Goal: Task Accomplishment & Management: Use online tool/utility

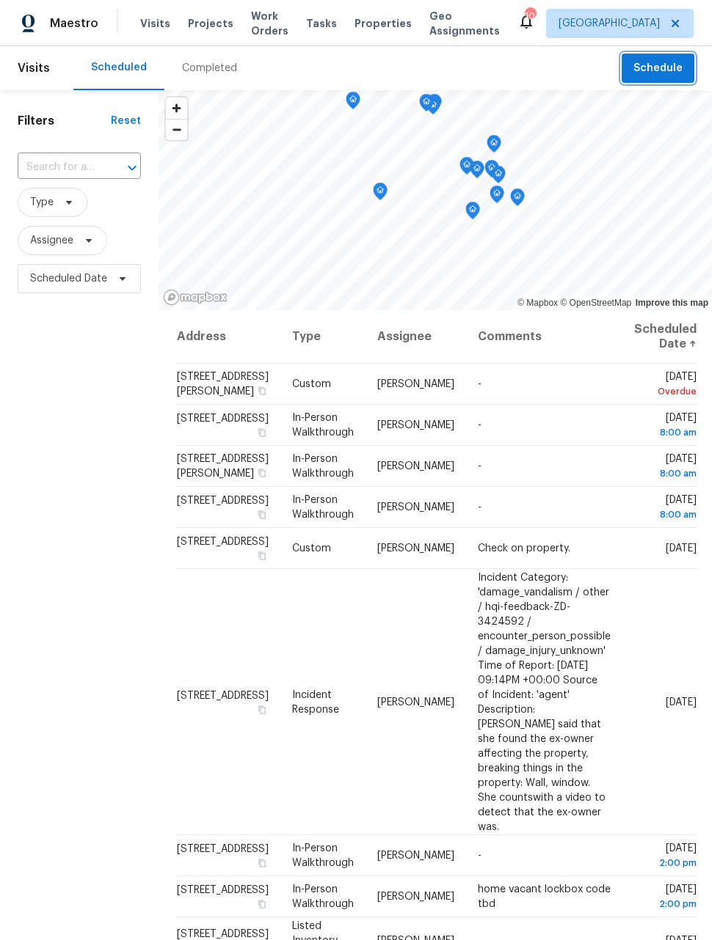
click at [684, 65] on button "Schedule" at bounding box center [657, 69] width 73 height 30
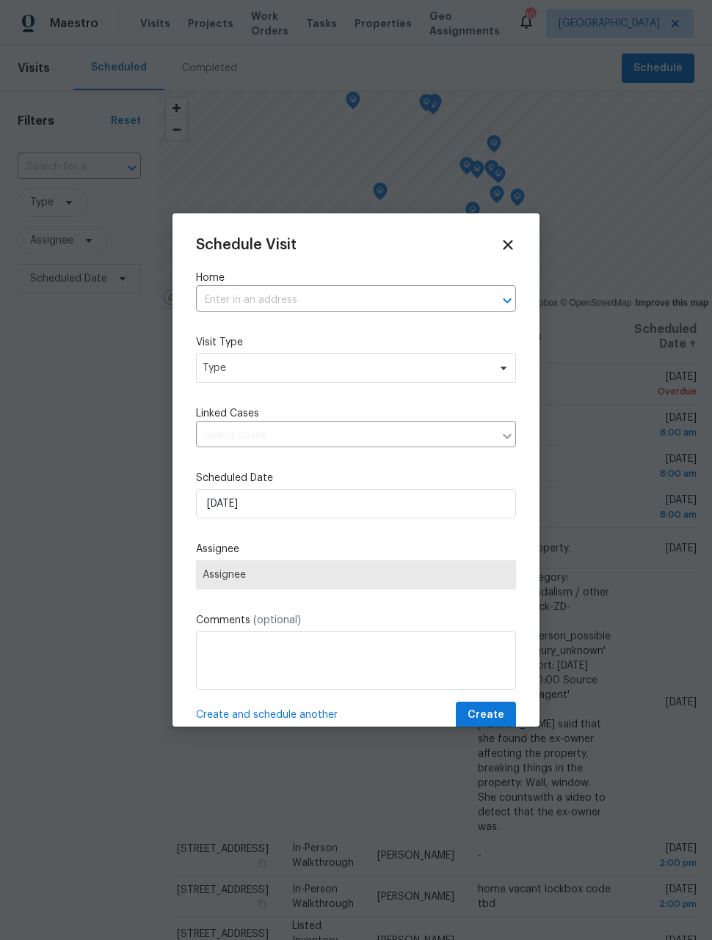
click at [363, 301] on input "text" at bounding box center [335, 300] width 279 height 23
type input "dawson"
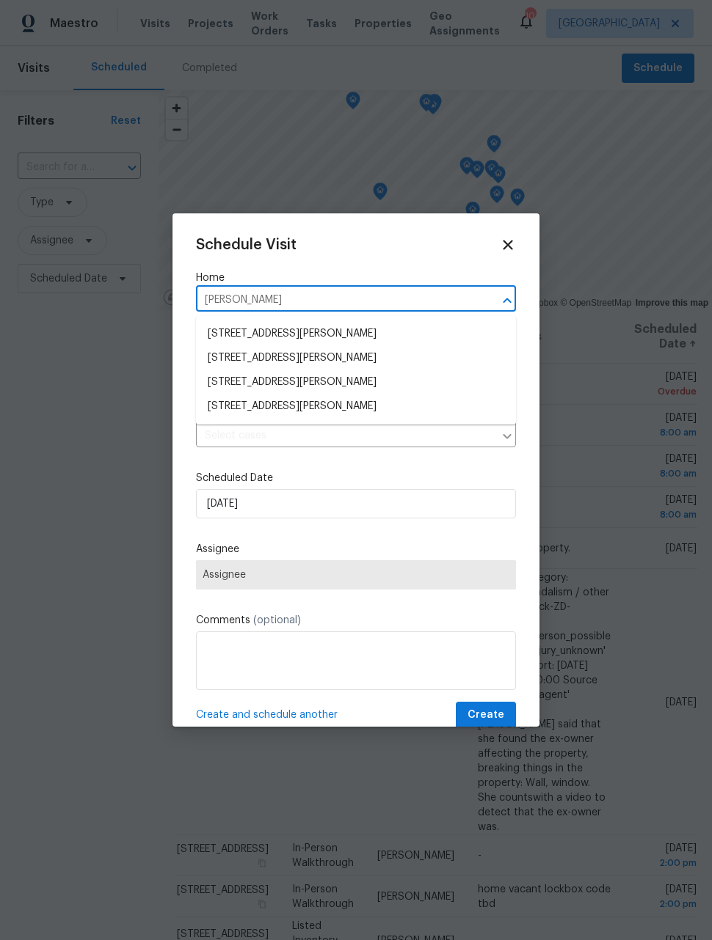
click at [381, 378] on li "[STREET_ADDRESS][PERSON_NAME]" at bounding box center [356, 382] width 320 height 24
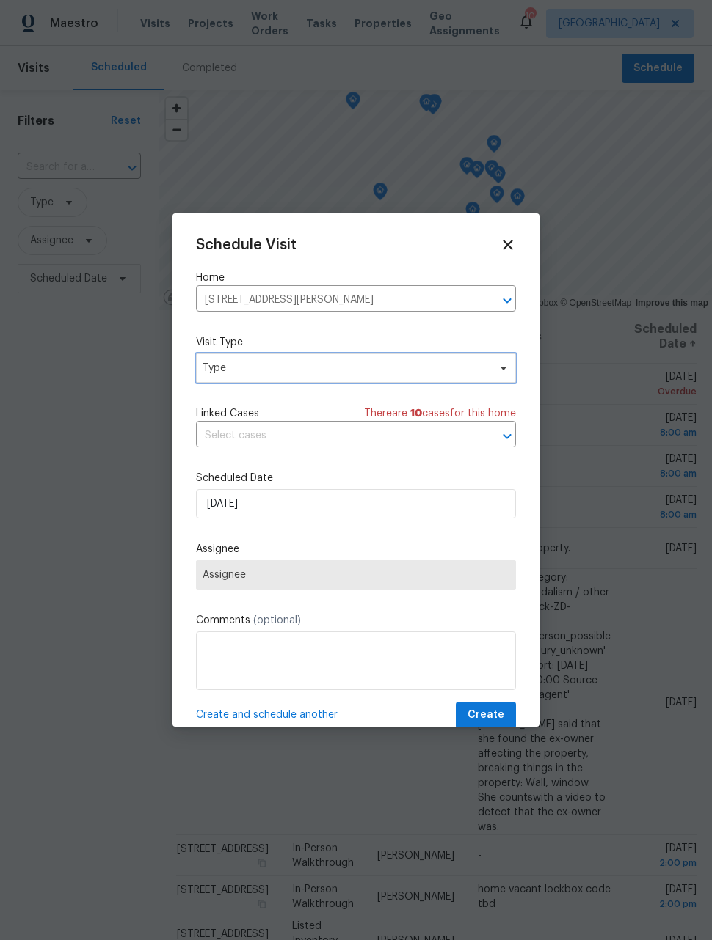
click at [399, 376] on span "Type" at bounding box center [344, 368] width 285 height 15
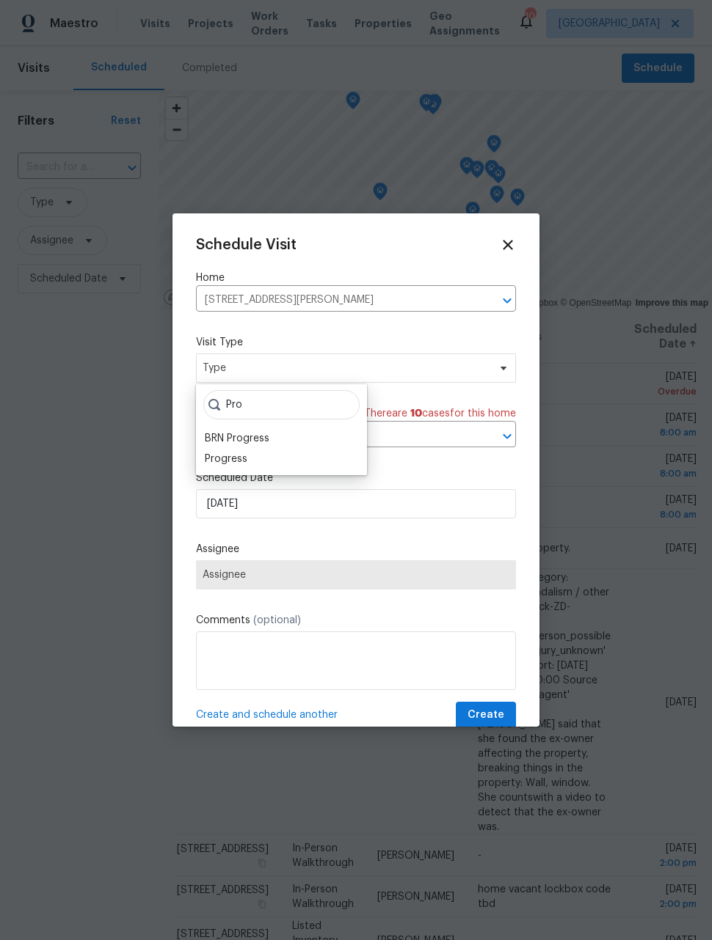
type input "Pro"
click at [245, 460] on div "Progress" at bounding box center [226, 459] width 43 height 15
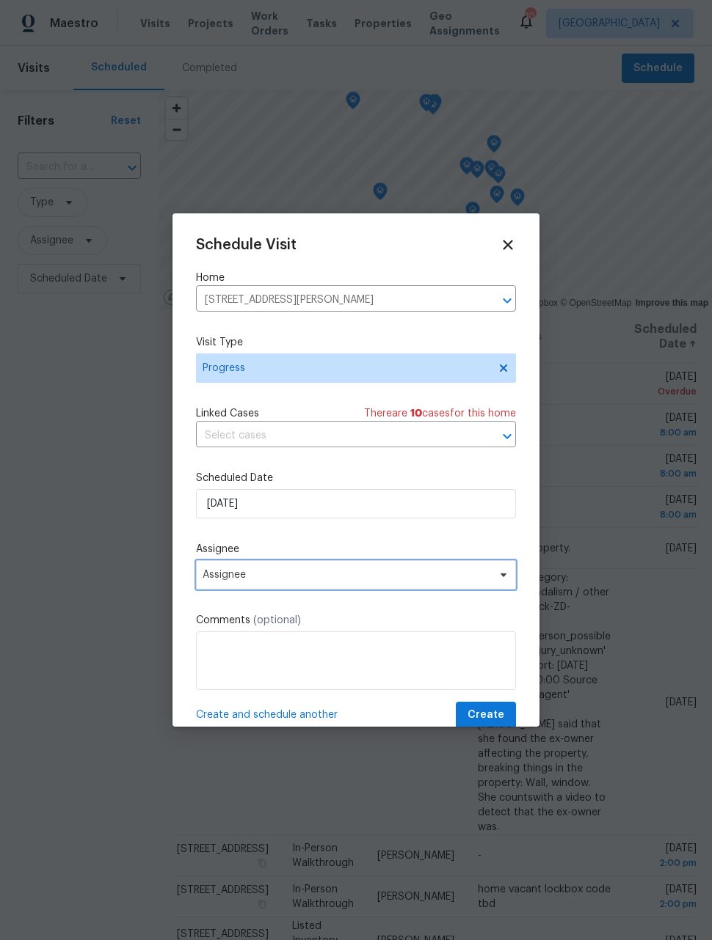
click at [296, 581] on span "Assignee" at bounding box center [346, 575] width 288 height 12
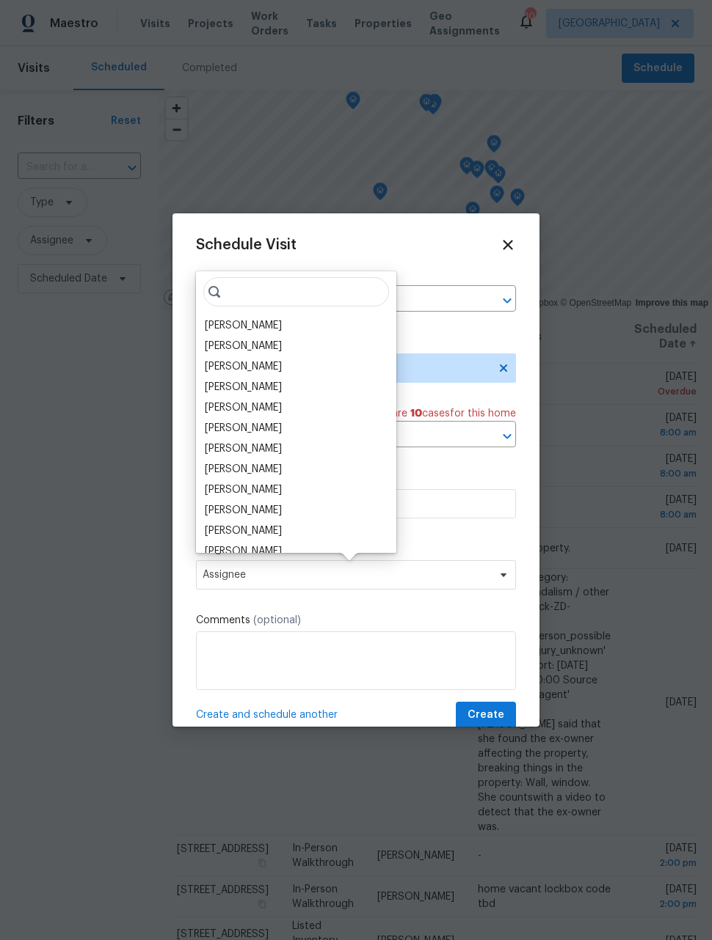
click at [249, 321] on div "[PERSON_NAME]" at bounding box center [243, 325] width 77 height 15
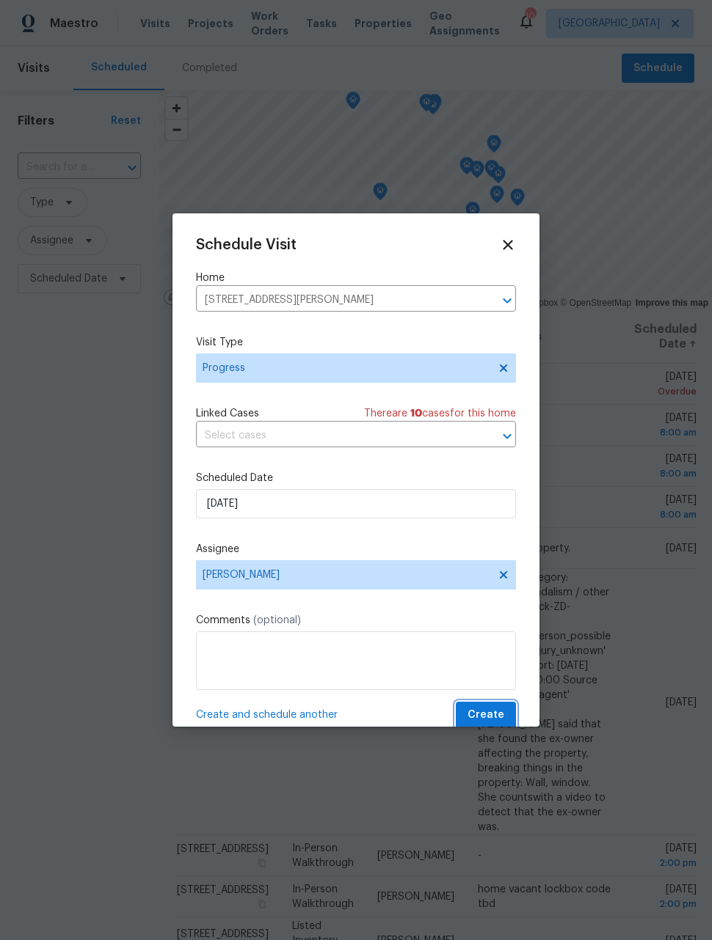
click at [494, 713] on span "Create" at bounding box center [485, 715] width 37 height 18
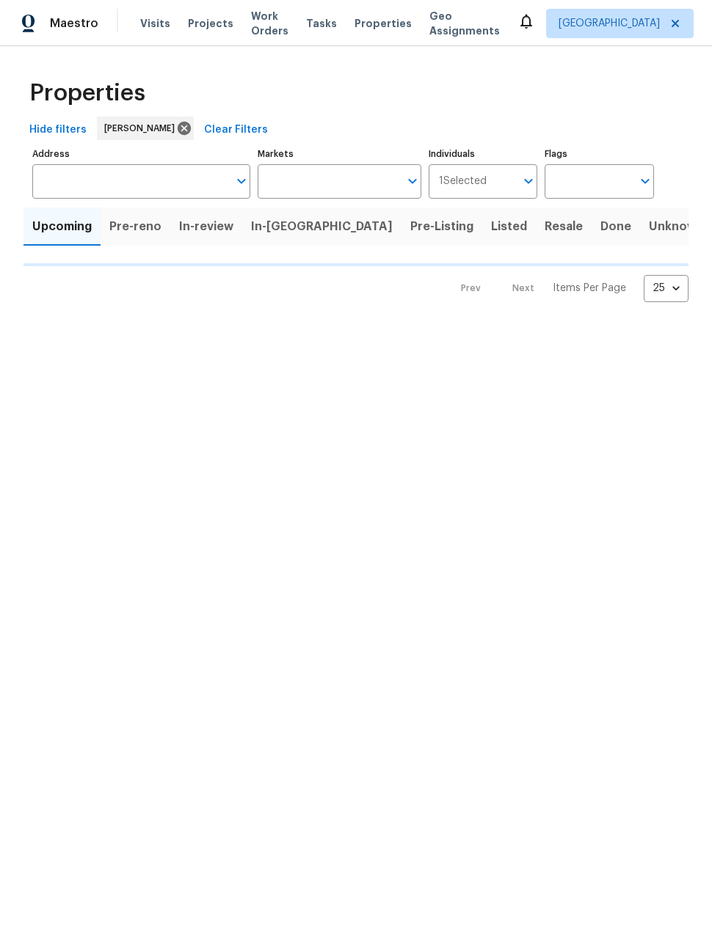
type input "50"
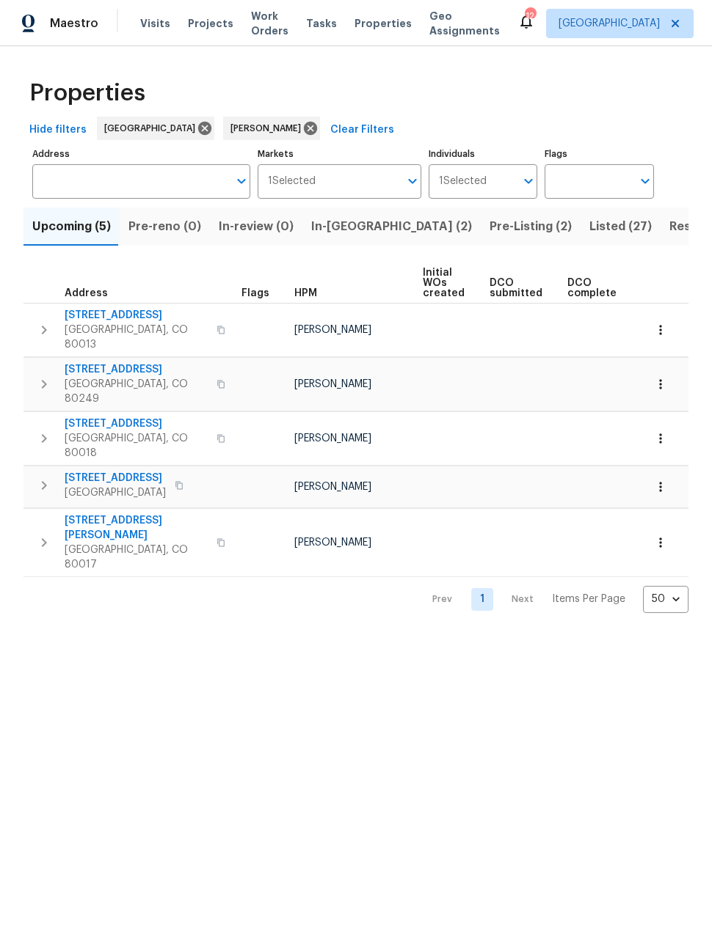
click at [669, 237] on span "Resale (8)" at bounding box center [698, 226] width 58 height 21
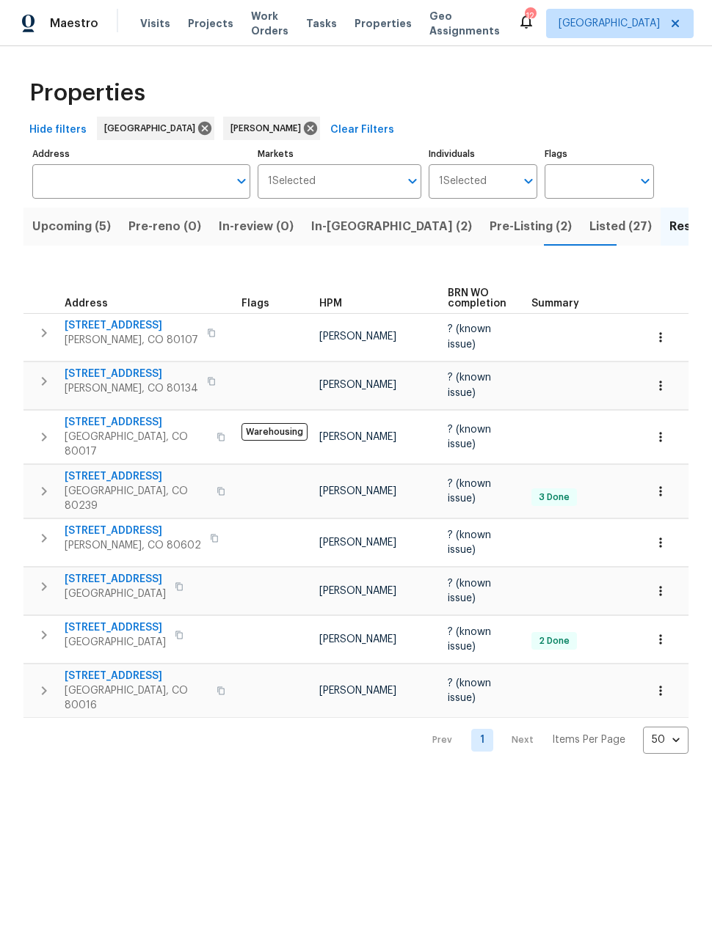
click at [73, 227] on span "Upcoming (5)" at bounding box center [71, 226] width 78 height 21
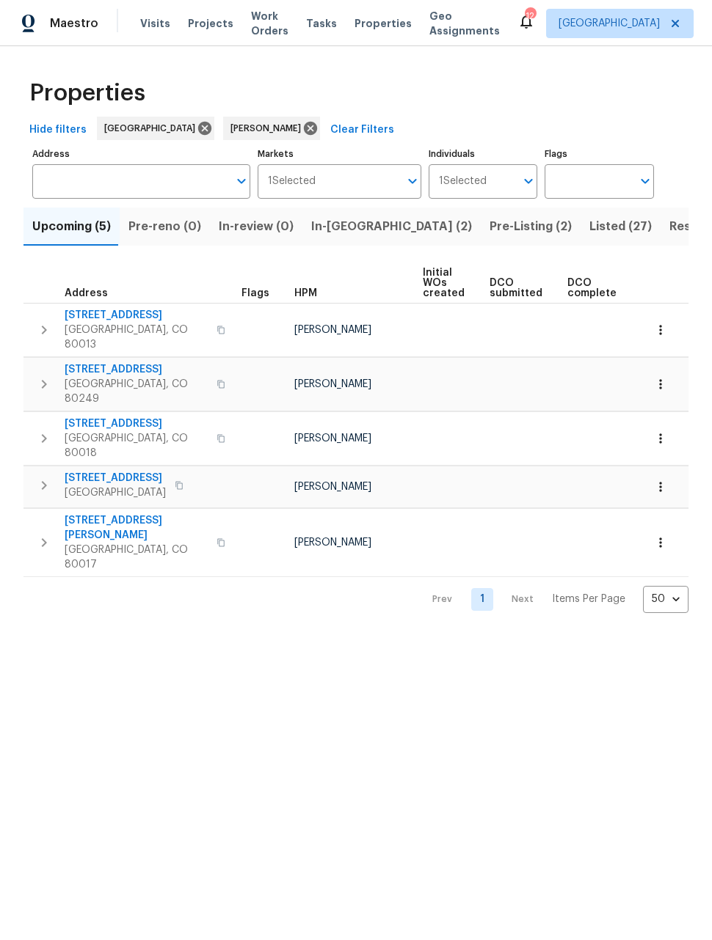
click at [117, 311] on span "2139 S Ouray St" at bounding box center [136, 315] width 143 height 15
click at [665, 326] on icon "button" at bounding box center [660, 330] width 15 height 15
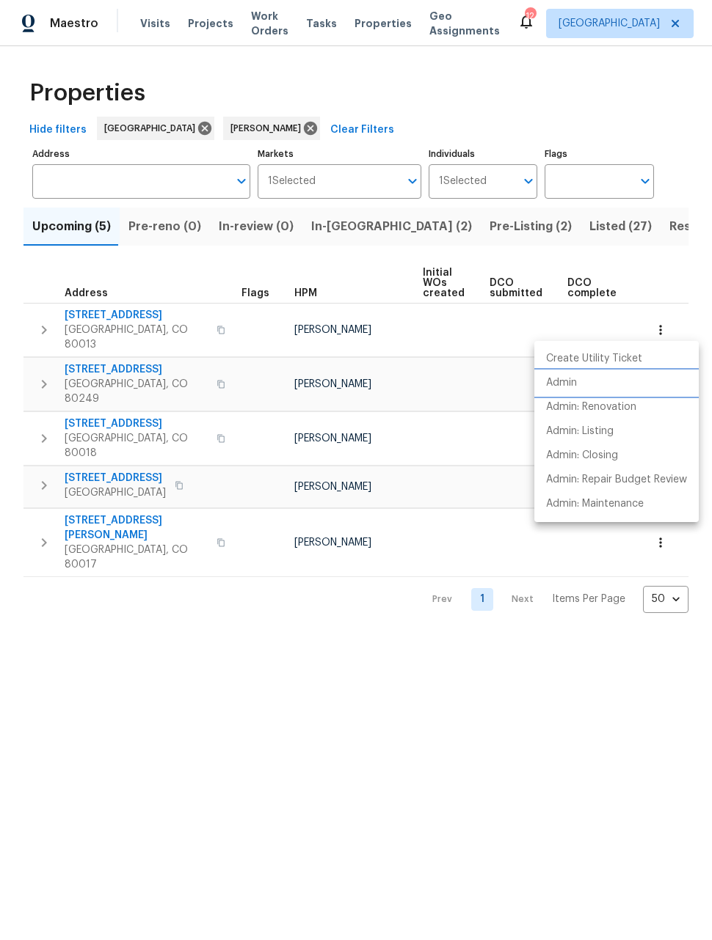
click at [563, 387] on p "Admin" at bounding box center [561, 383] width 31 height 15
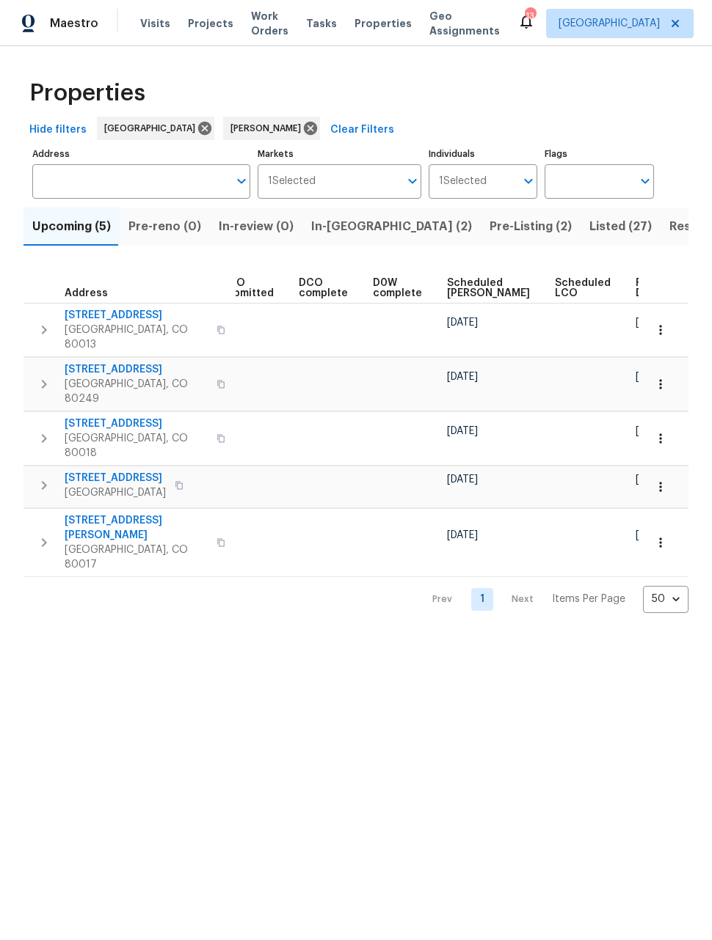
scroll to position [0, 268]
click at [636, 285] on span "Ready Date" at bounding box center [652, 288] width 32 height 21
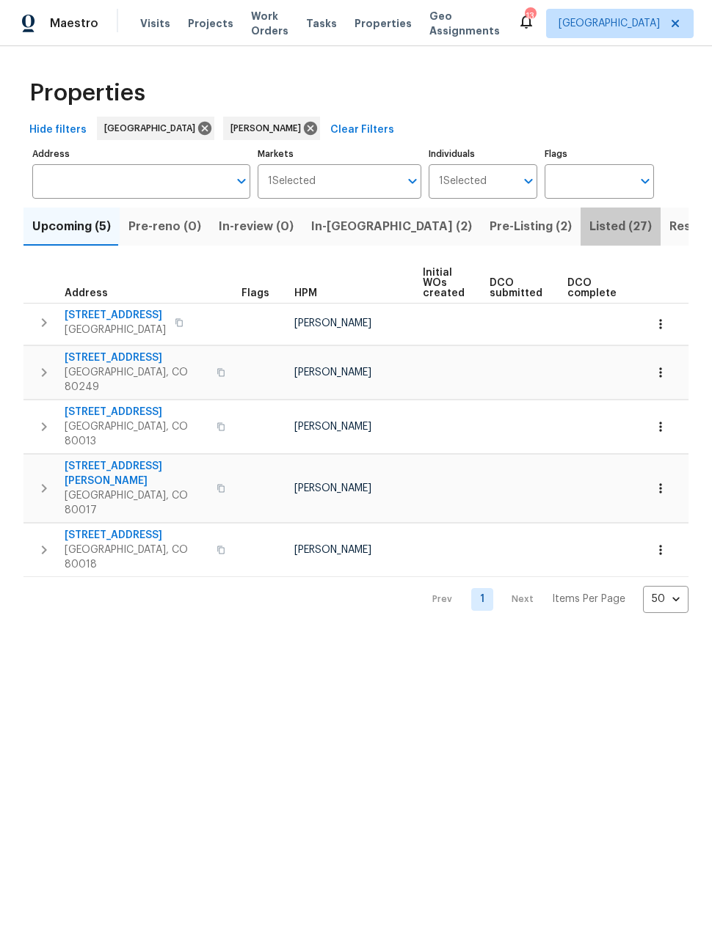
click at [589, 224] on span "Listed (27)" at bounding box center [620, 226] width 62 height 21
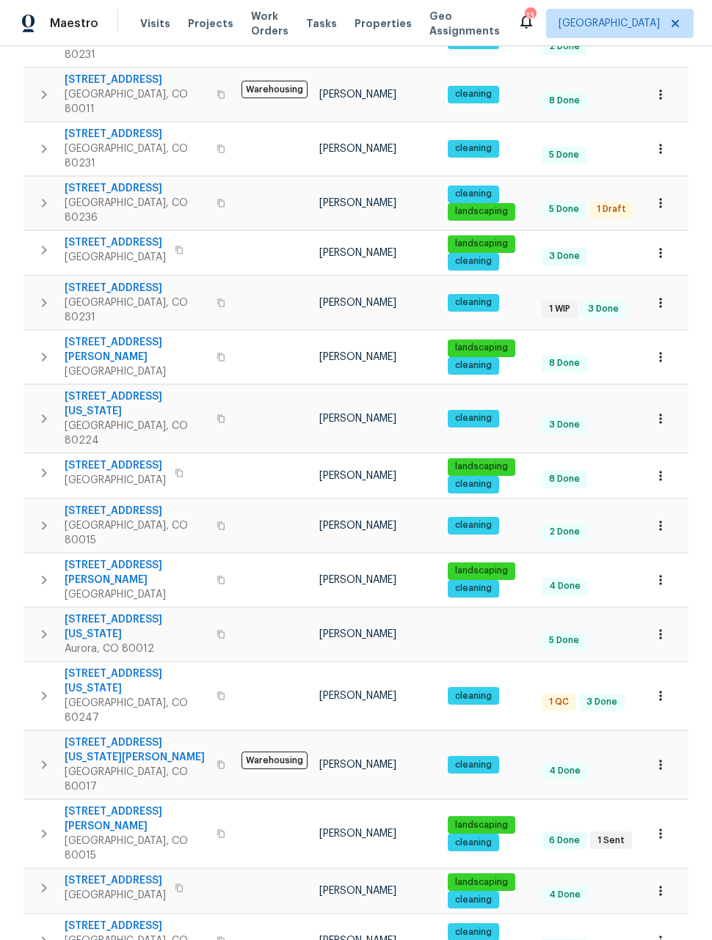
scroll to position [399, 0]
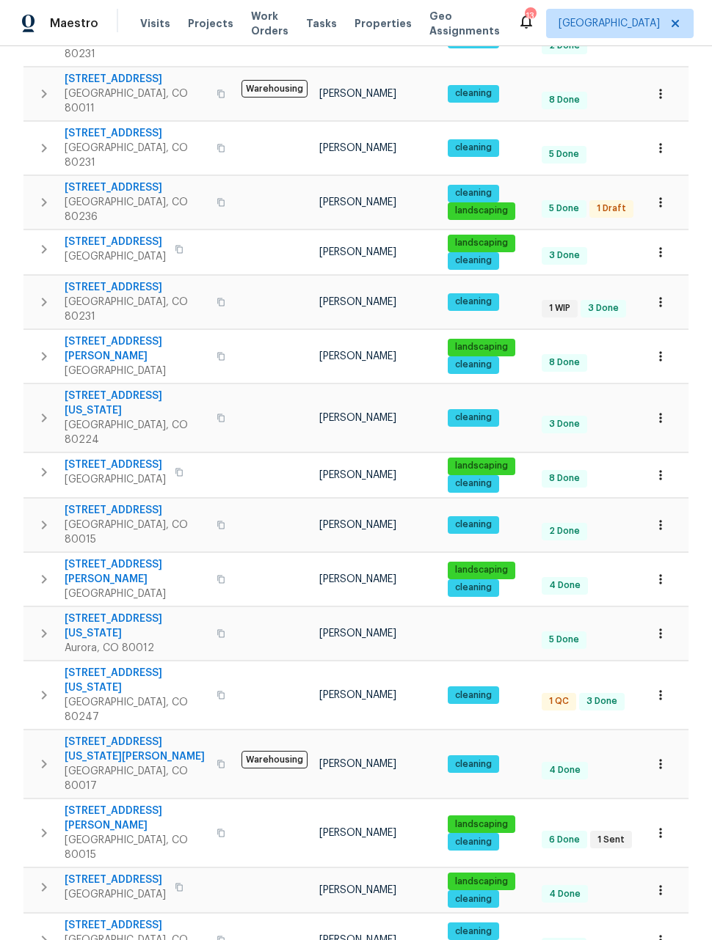
click at [667, 626] on icon "button" at bounding box center [660, 633] width 15 height 15
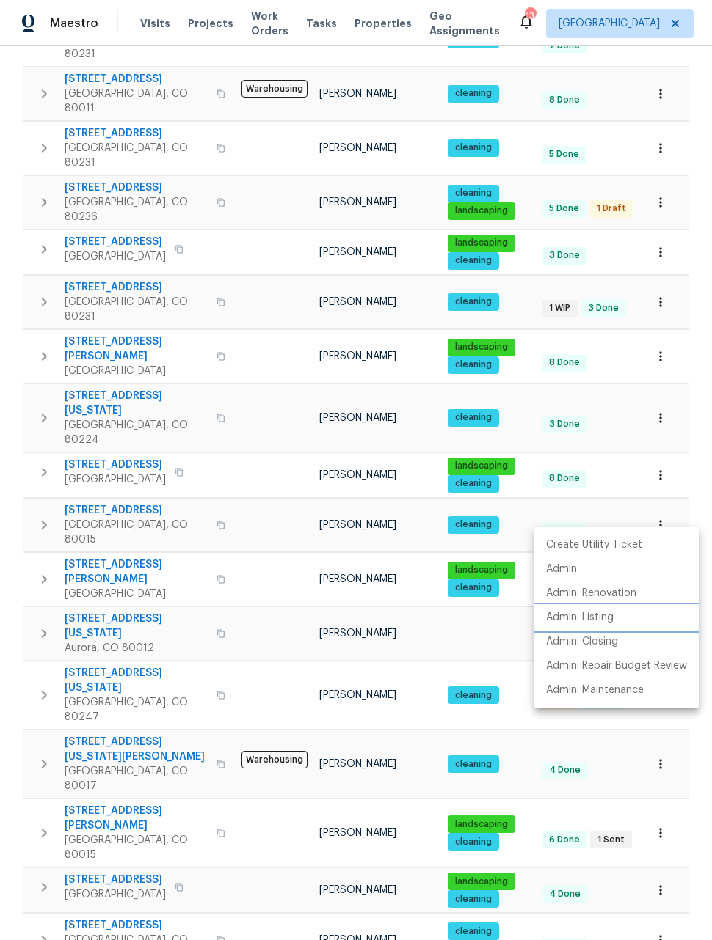
click at [594, 617] on p "Admin: Listing" at bounding box center [579, 617] width 67 height 15
click at [624, 339] on div at bounding box center [356, 470] width 712 height 940
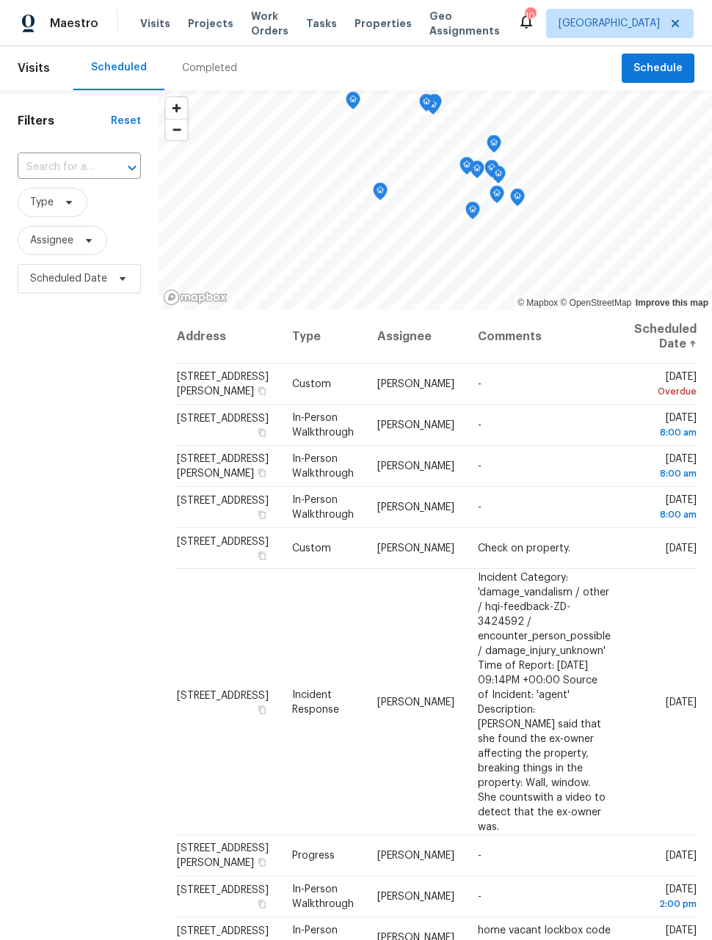
scroll to position [-1, 0]
click at [48, 217] on span "Type" at bounding box center [53, 202] width 70 height 29
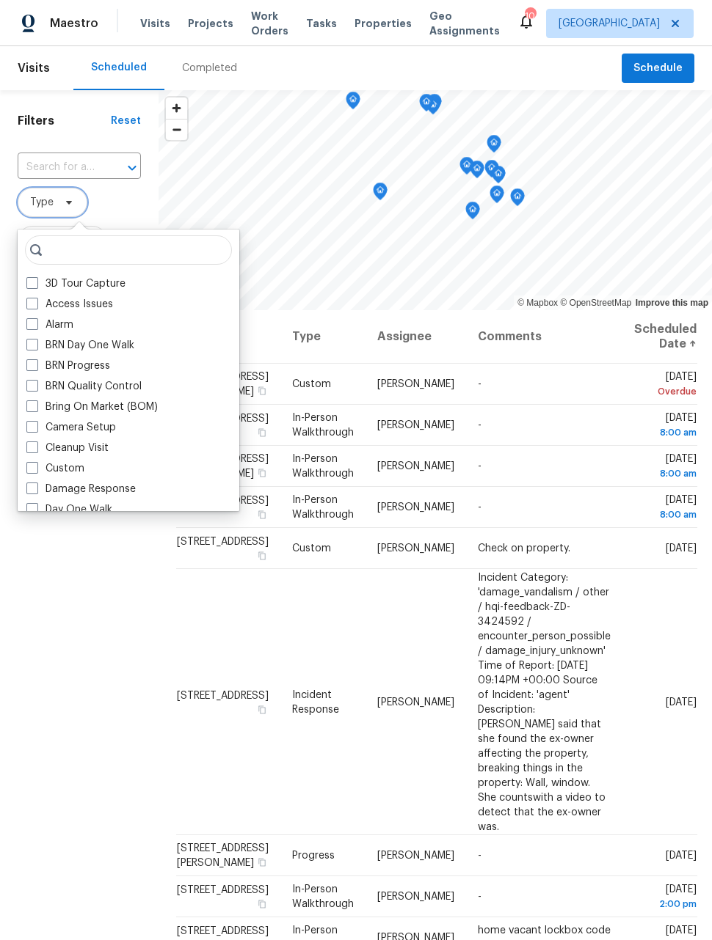
click at [55, 212] on span "Type" at bounding box center [53, 202] width 70 height 29
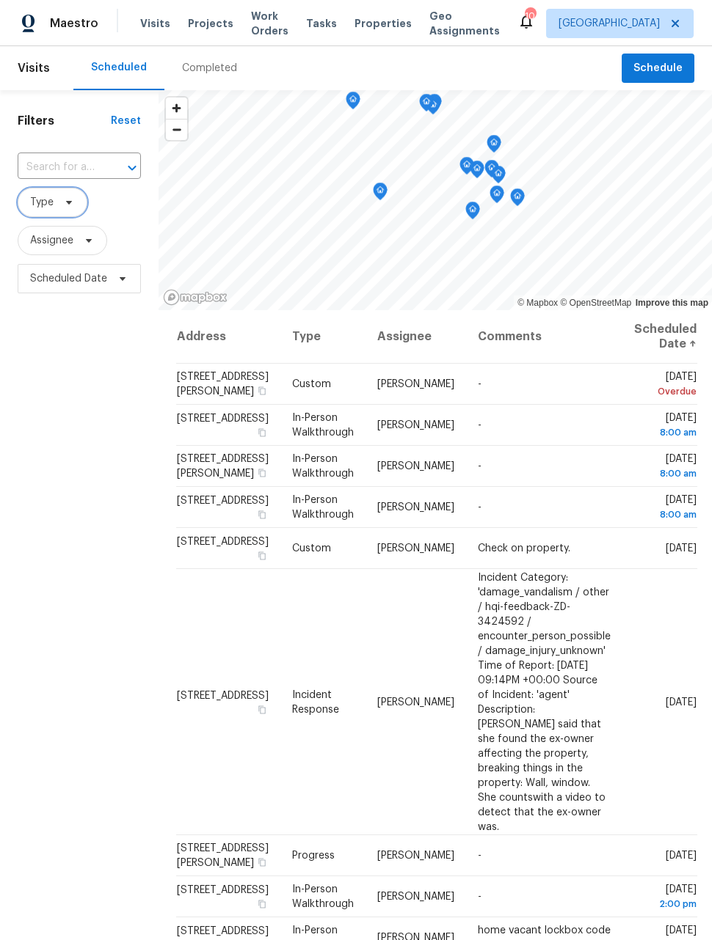
click at [62, 208] on span at bounding box center [67, 203] width 16 height 12
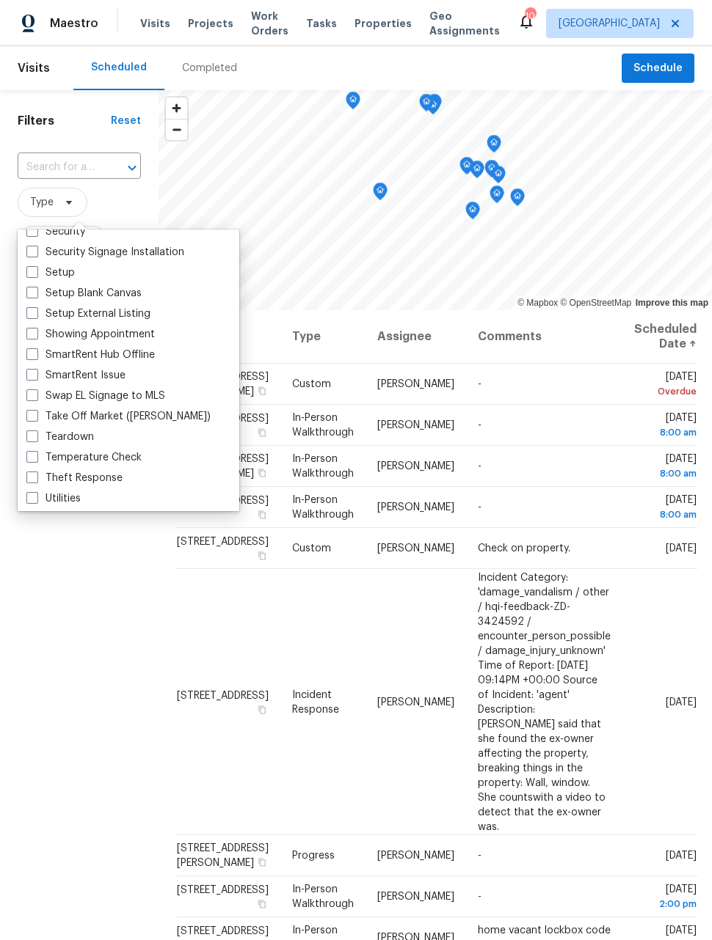
scroll to position [1218, 0]
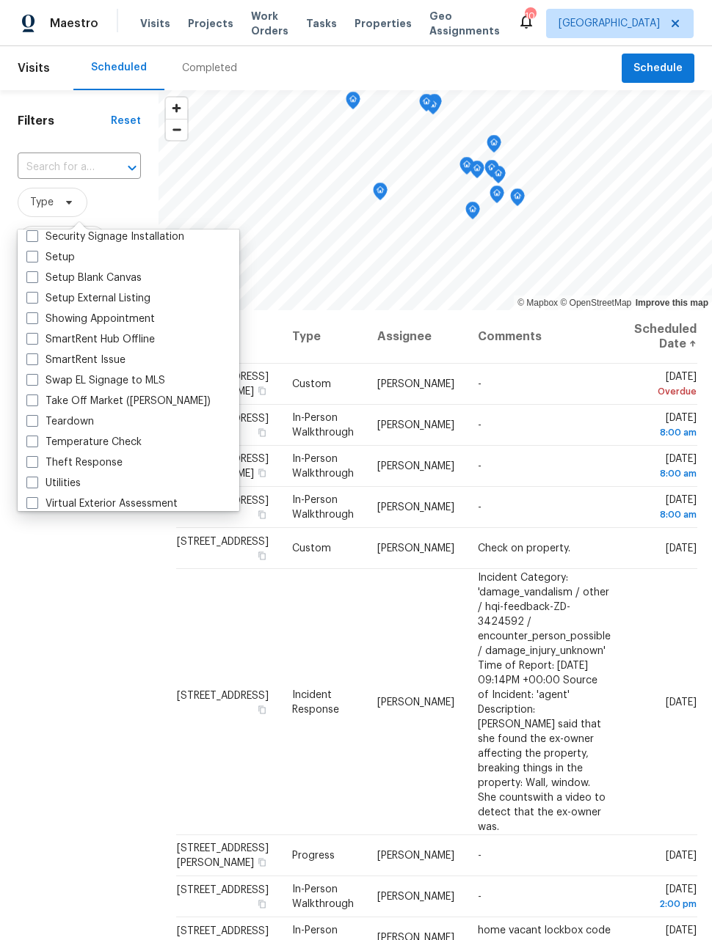
click at [38, 441] on label "Temperature Check" at bounding box center [83, 442] width 115 height 15
click at [36, 441] on input "Temperature Check" at bounding box center [31, 440] width 10 height 10
checkbox input "true"
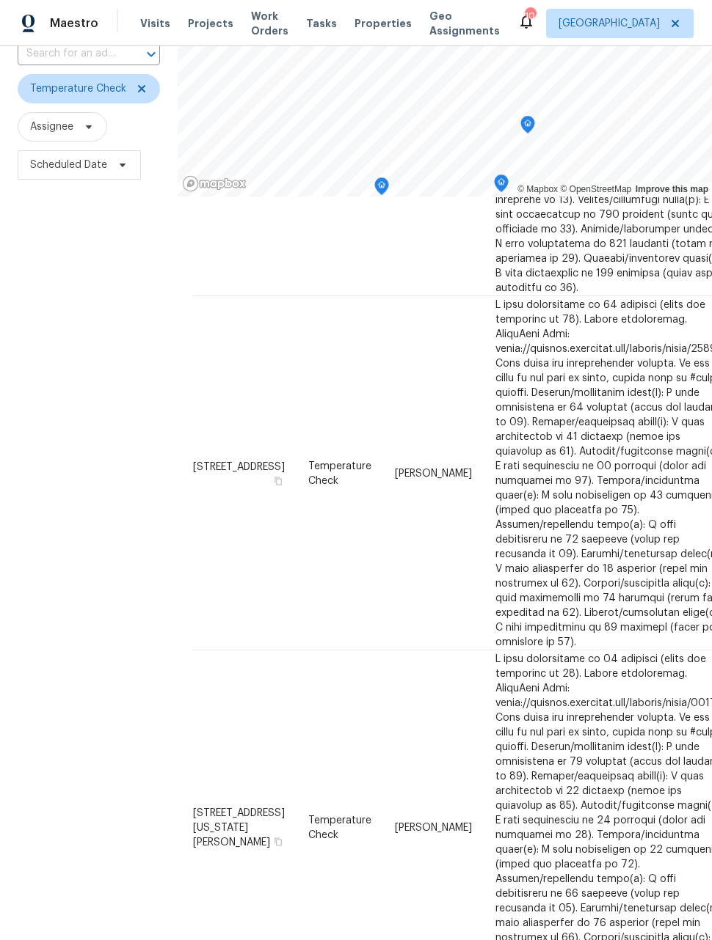
scroll to position [113, 0]
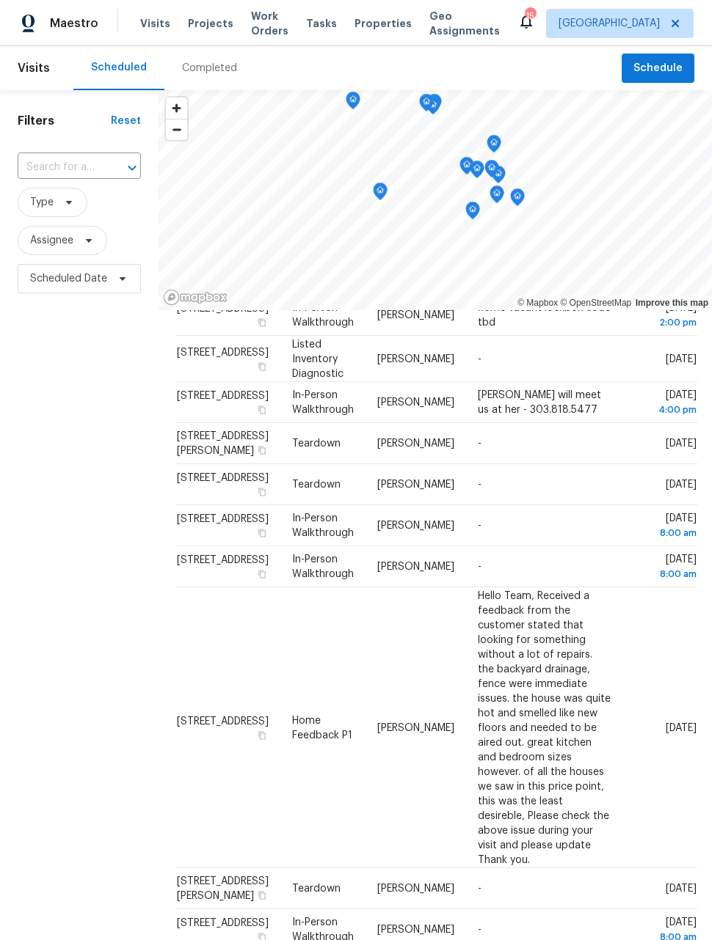
scroll to position [622, 0]
click at [671, 58] on button "Schedule" at bounding box center [657, 69] width 73 height 30
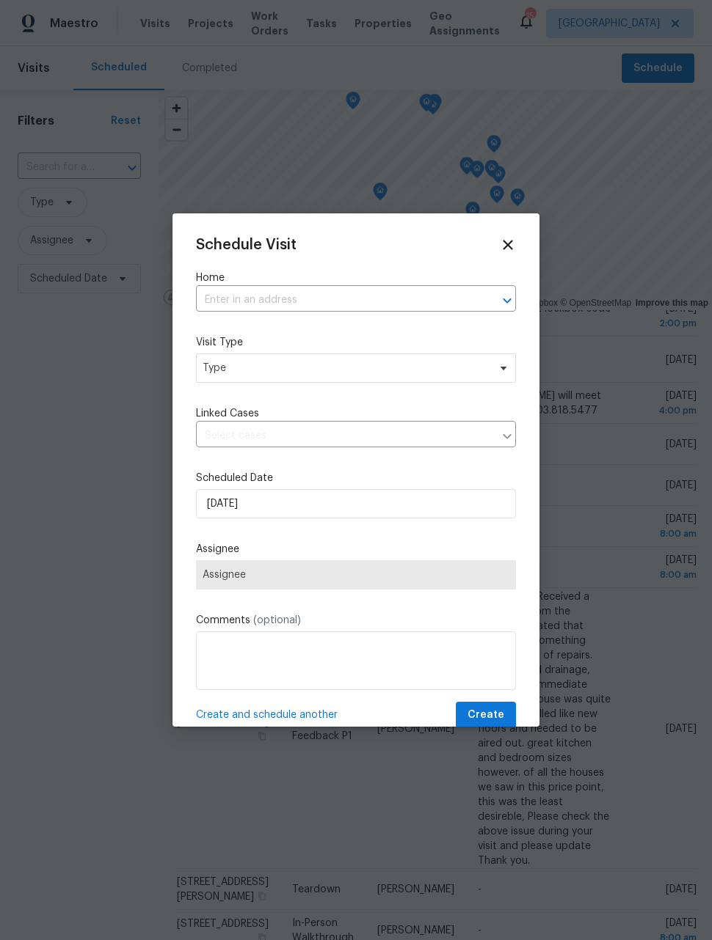
click at [224, 311] on input "text" at bounding box center [335, 300] width 279 height 23
type input "442 s"
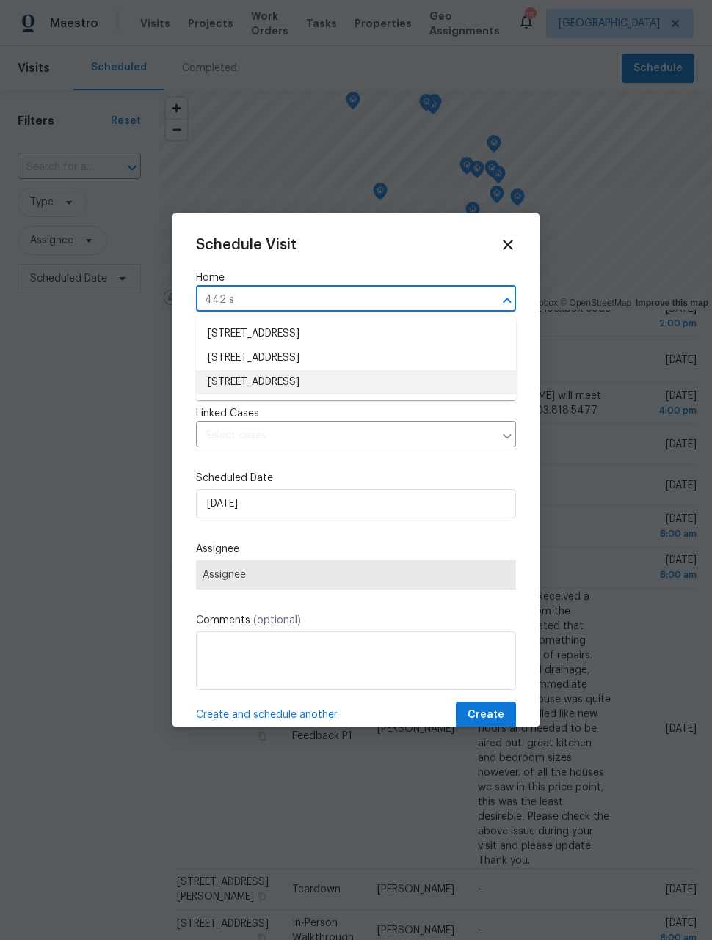
click at [409, 386] on li "[STREET_ADDRESS]" at bounding box center [356, 382] width 320 height 24
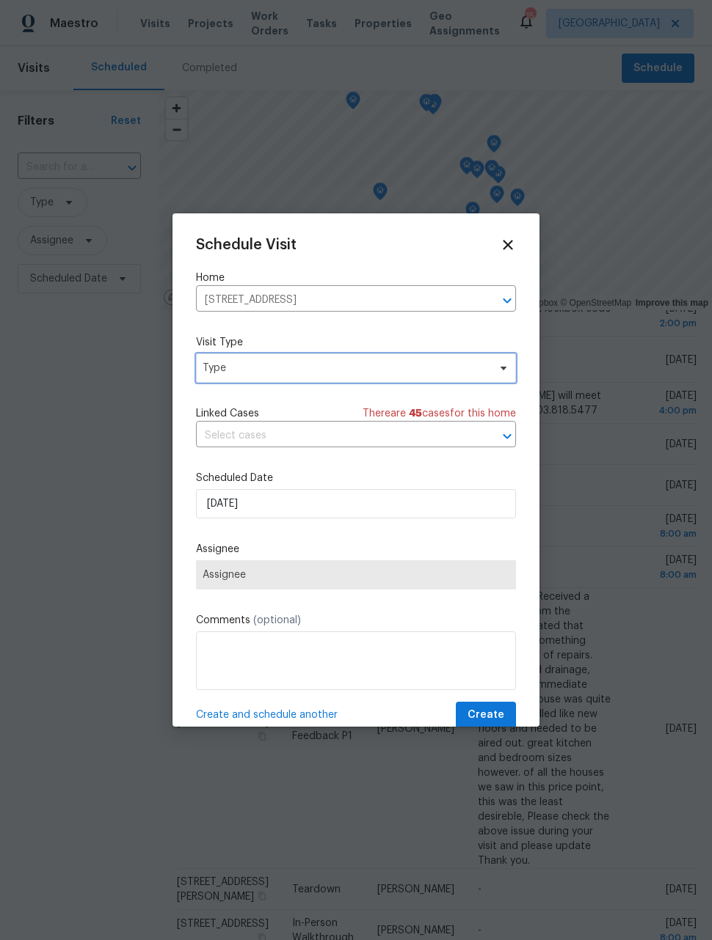
click at [447, 367] on span "Type" at bounding box center [344, 368] width 285 height 15
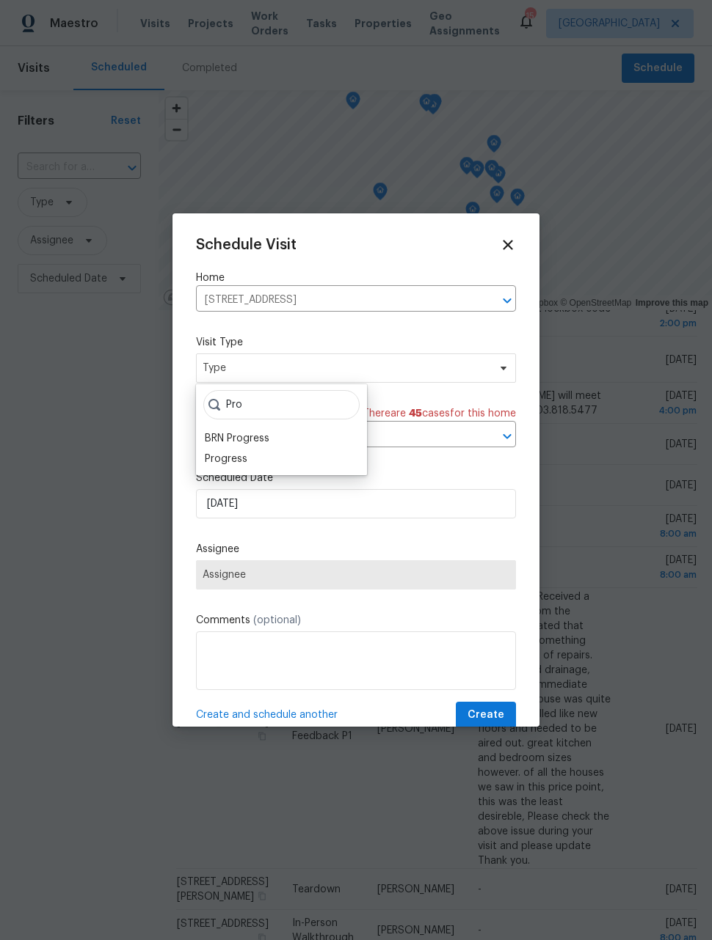
type input "Pro"
click at [211, 466] on div "Progress" at bounding box center [226, 459] width 43 height 15
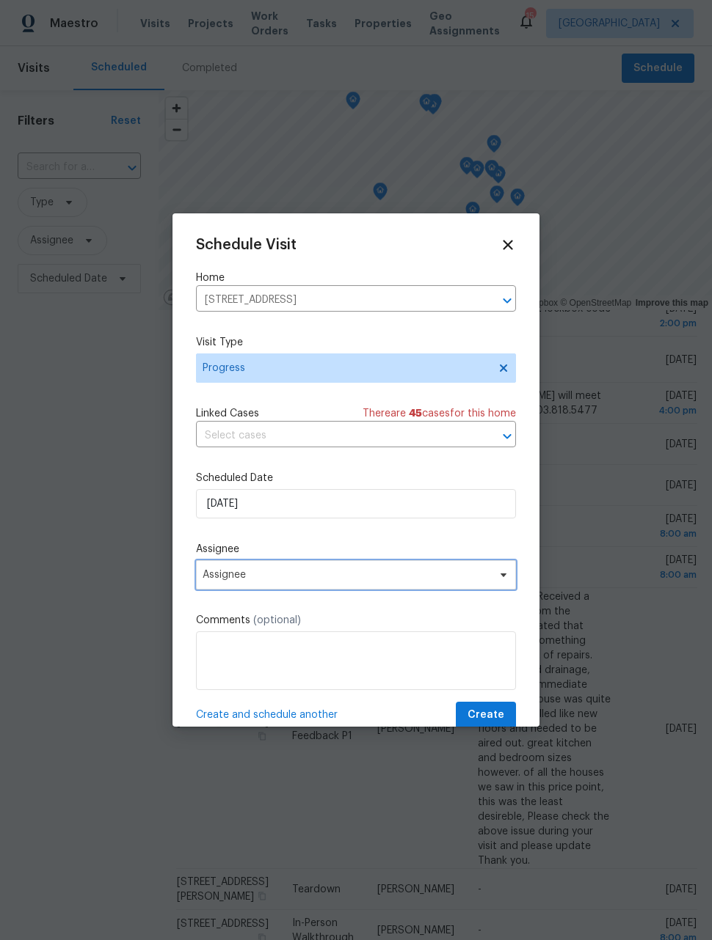
click at [222, 590] on span "Assignee" at bounding box center [356, 574] width 320 height 29
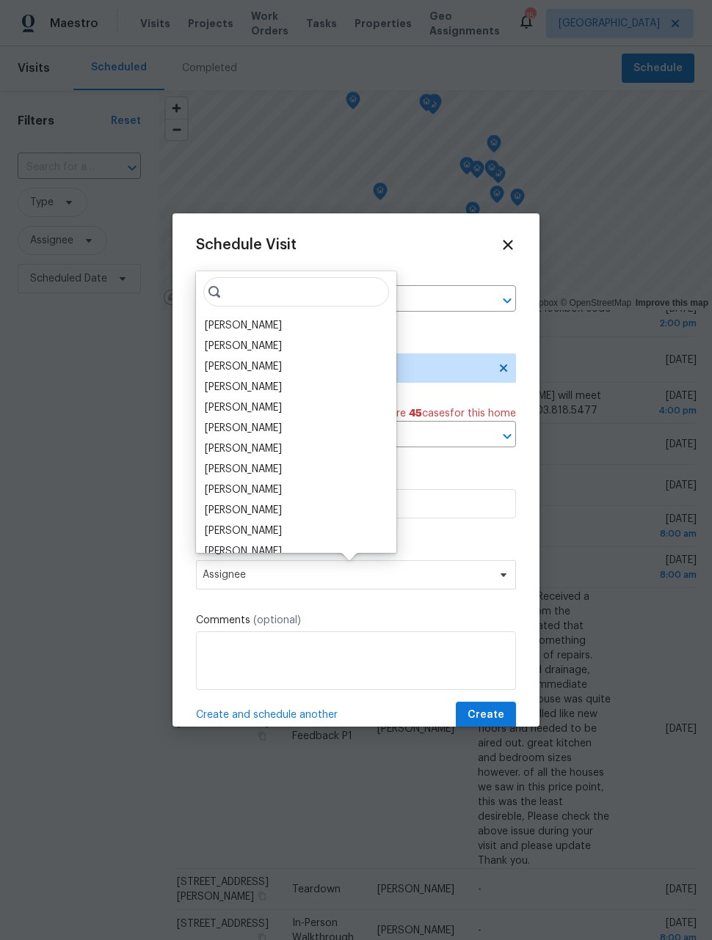
click at [219, 329] on div "[PERSON_NAME]" at bounding box center [243, 325] width 77 height 15
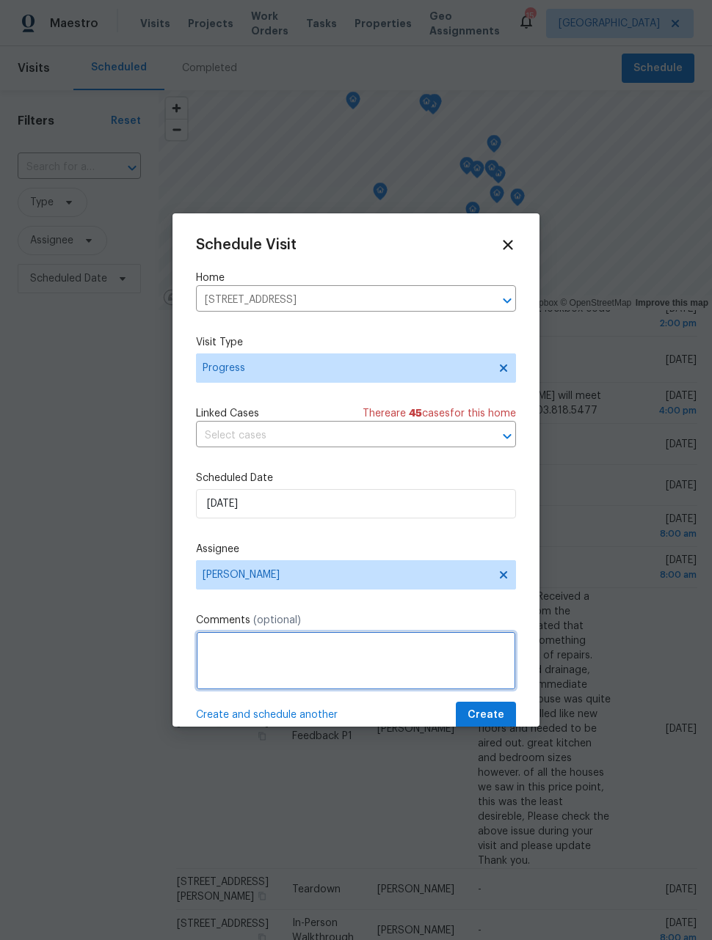
click at [423, 657] on textarea at bounding box center [356, 661] width 320 height 59
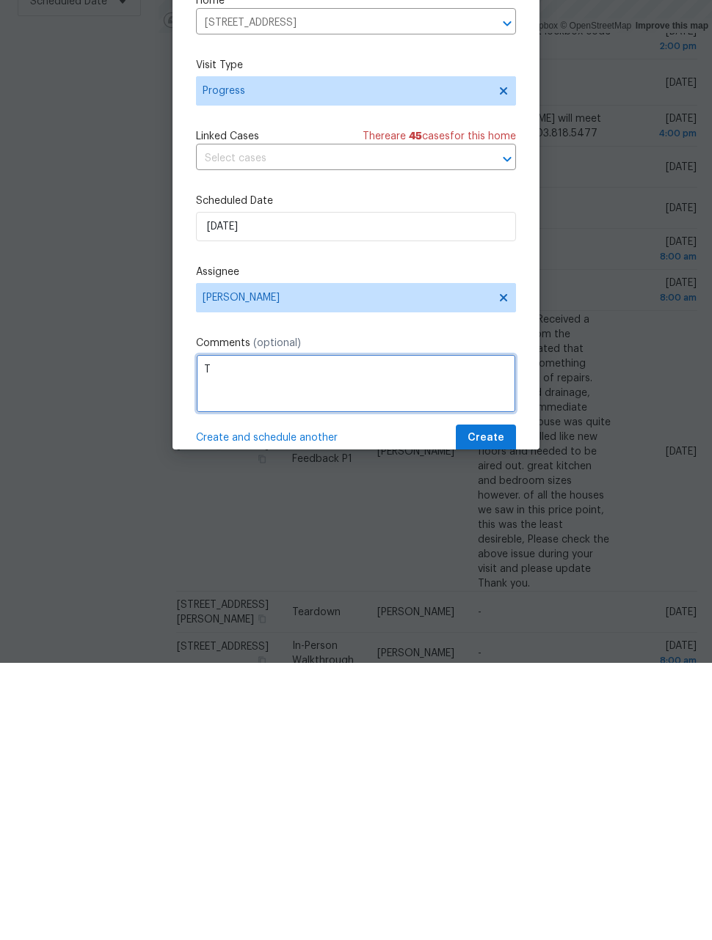
scroll to position [48, 0]
type textarea "Try to locate water shut off"
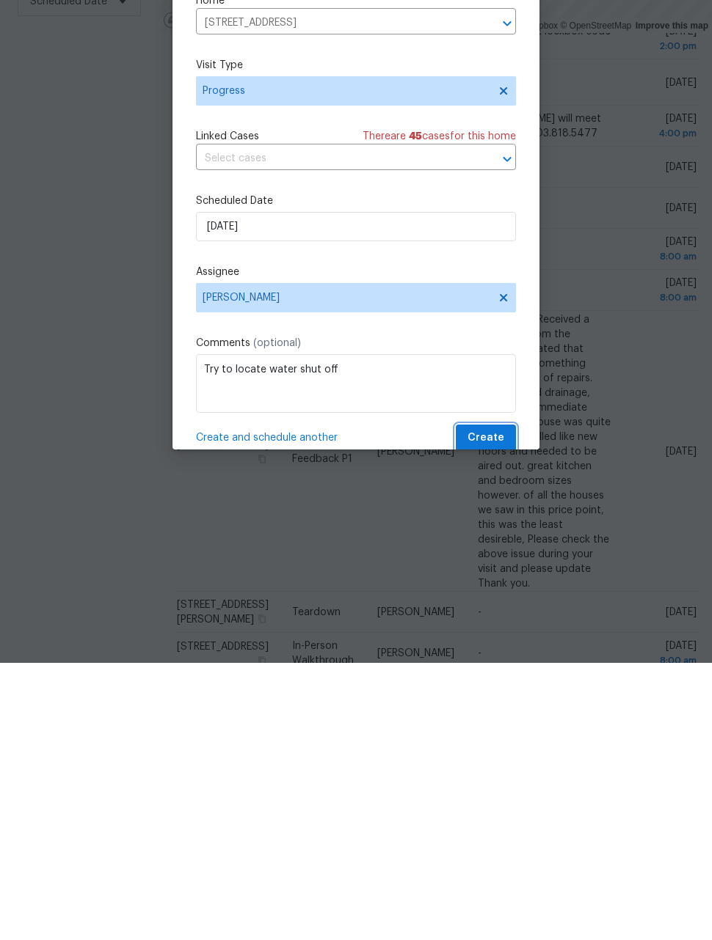
click at [496, 706] on span "Create" at bounding box center [485, 715] width 37 height 18
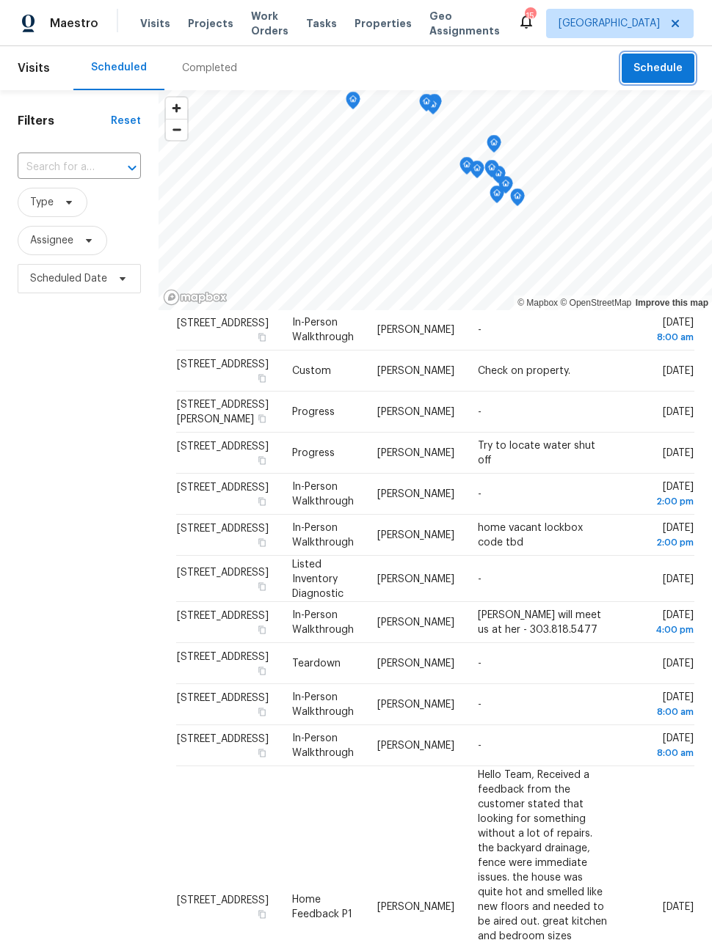
scroll to position [188, 0]
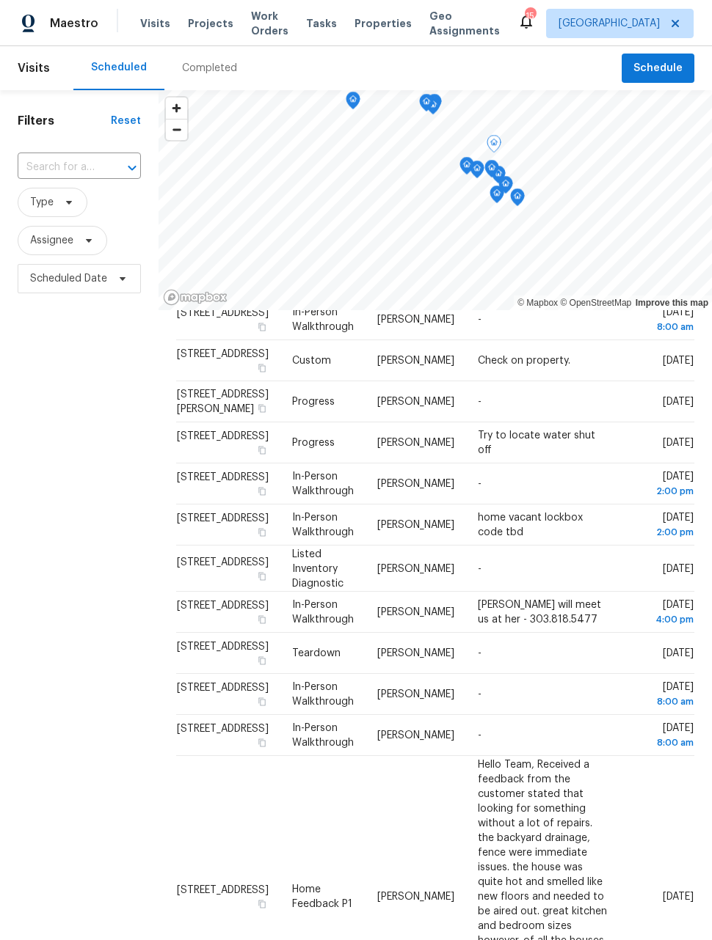
click at [0, 0] on icon at bounding box center [0, 0] width 0 height 0
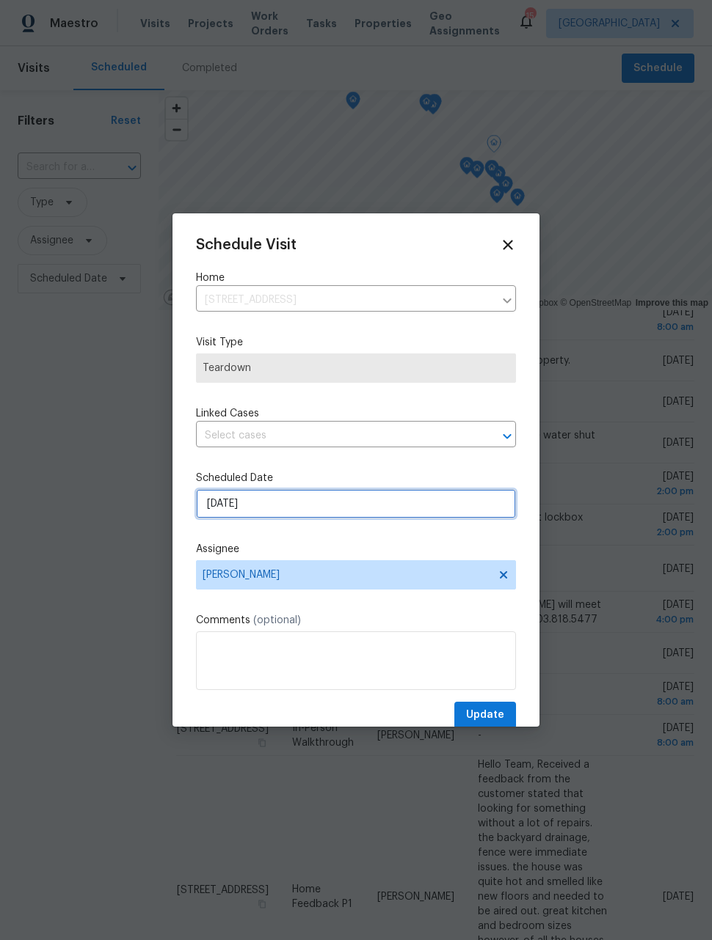
click at [403, 502] on input "[DATE]" at bounding box center [356, 503] width 320 height 29
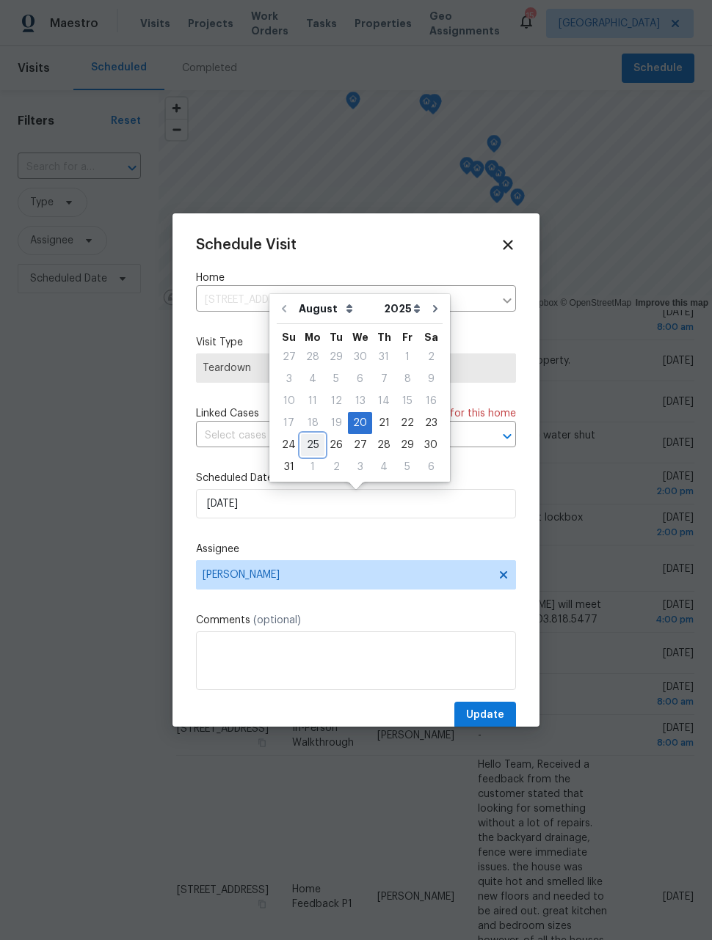
click at [312, 446] on div "25" at bounding box center [312, 445] width 23 height 21
type input "[DATE]"
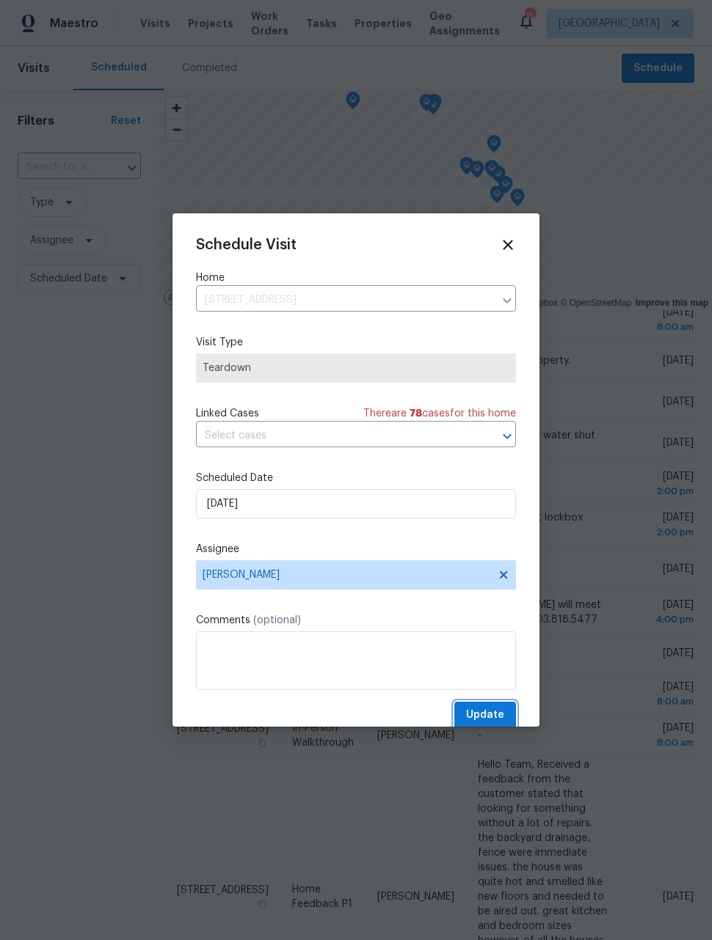
click at [495, 709] on button "Update" at bounding box center [485, 715] width 62 height 27
